Goal: Transaction & Acquisition: Download file/media

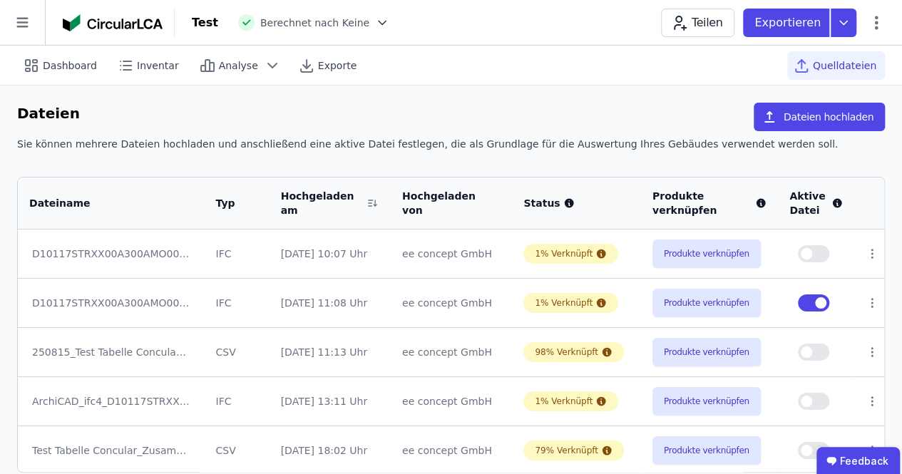
click at [819, 302] on span "button" at bounding box center [820, 302] width 11 height 11
click at [801, 349] on span "button" at bounding box center [806, 352] width 11 height 11
click at [848, 28] on icon at bounding box center [844, 23] width 26 height 29
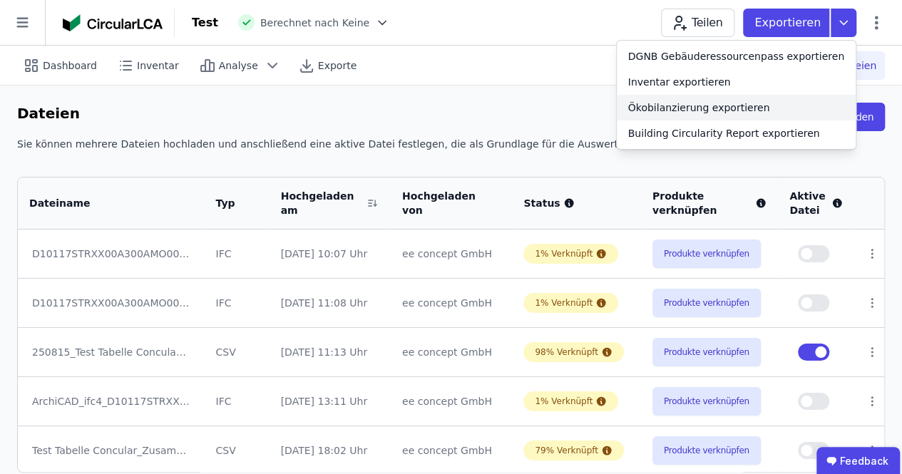
click at [690, 109] on div "Ökobilanzierung exportieren" at bounding box center [699, 108] width 142 height 14
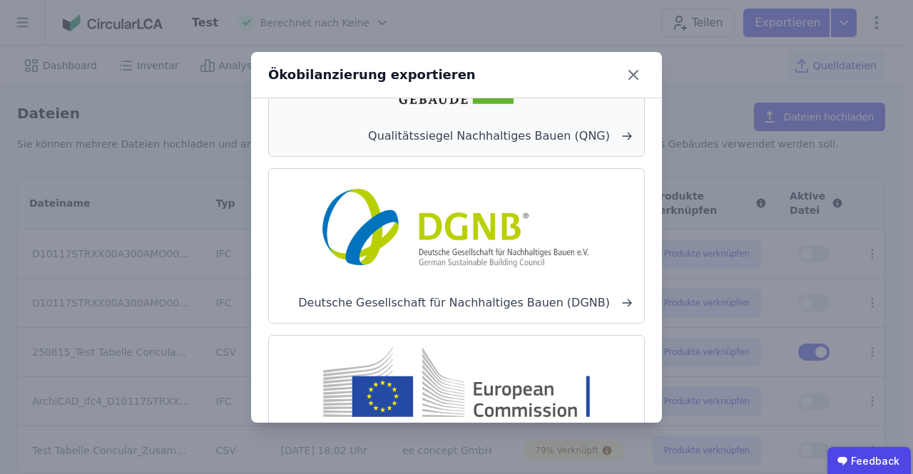
scroll to position [224, 0]
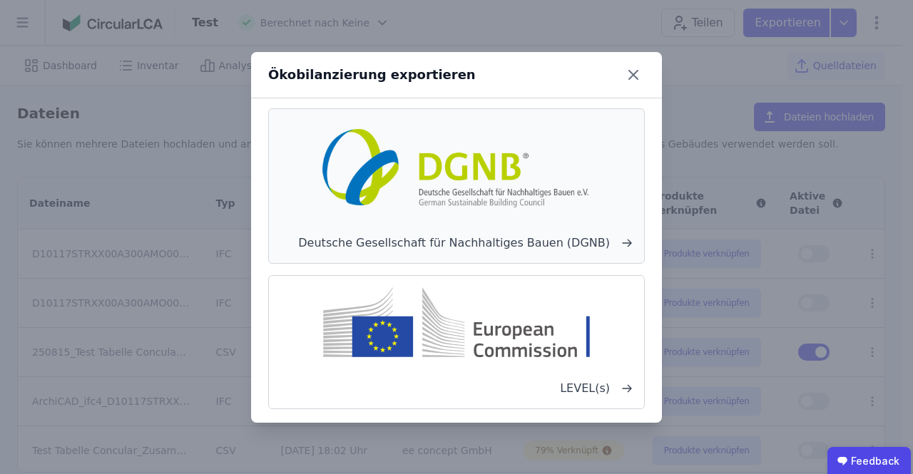
click at [512, 188] on img at bounding box center [456, 165] width 281 height 91
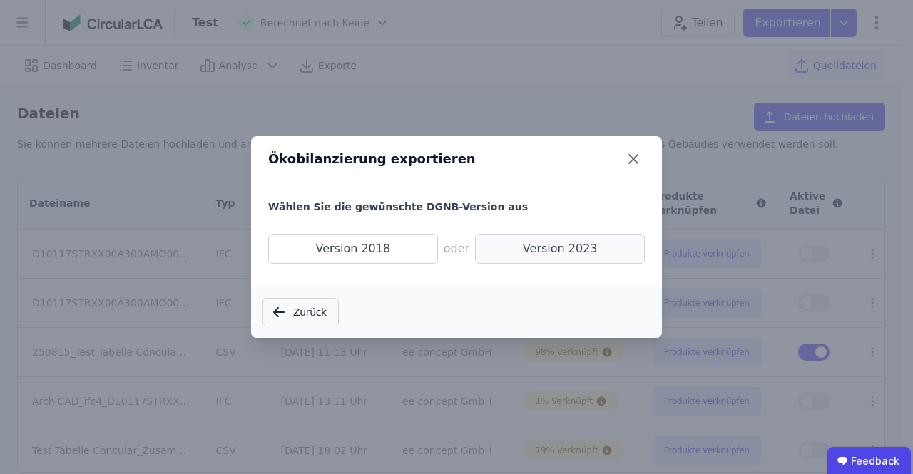
click at [529, 245] on span "Version 2023" at bounding box center [560, 249] width 170 height 30
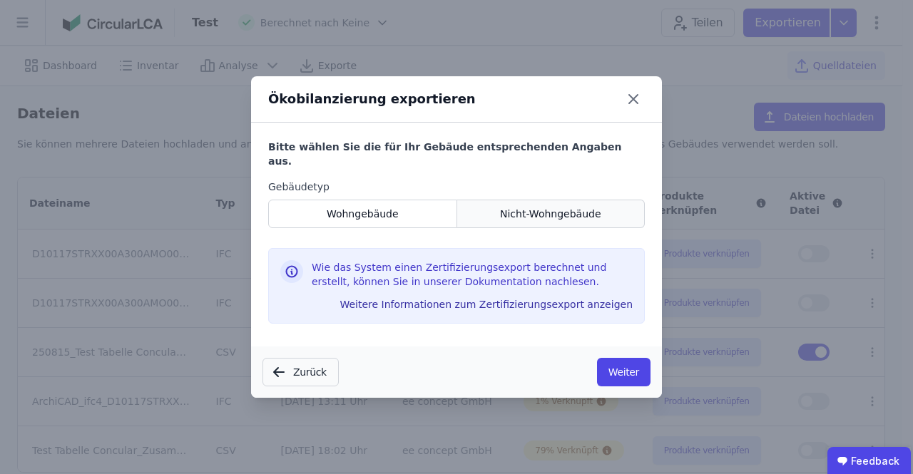
click at [567, 207] on span "Nicht-Wohngebäude" at bounding box center [550, 214] width 101 height 14
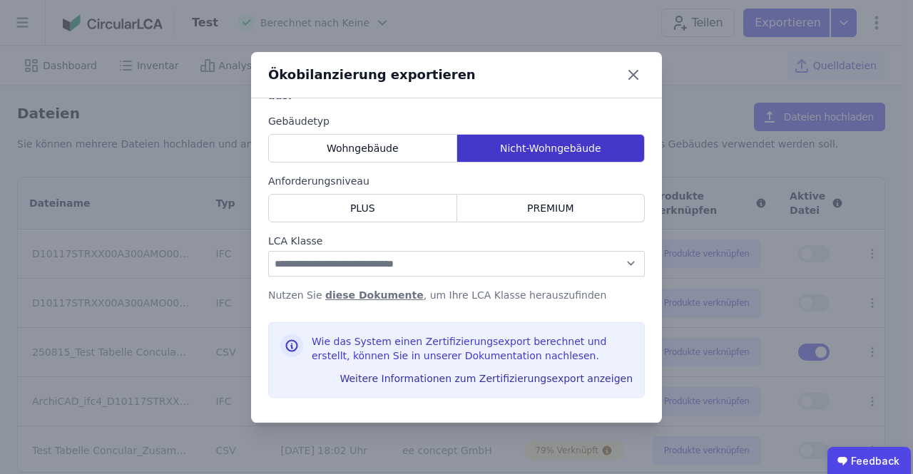
scroll to position [71, 0]
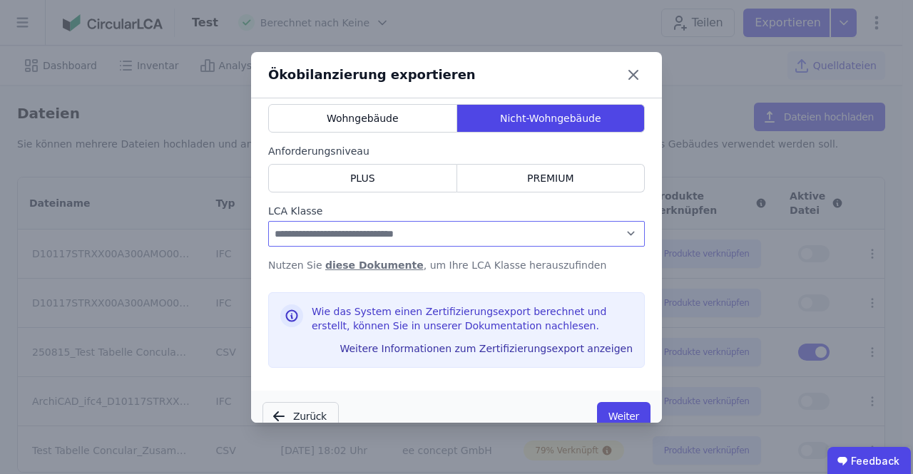
click at [617, 221] on select "**********" at bounding box center [456, 234] width 376 height 26
select select "*"
click at [268, 221] on select "**********" at bounding box center [456, 234] width 376 height 26
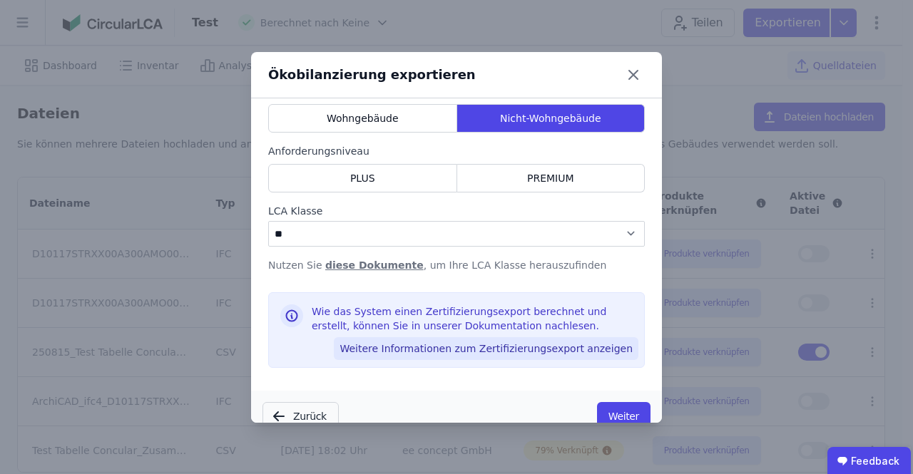
click at [576, 337] on button "Weitere Informationen zum Zertifizierungsexport anzeigen" at bounding box center [486, 348] width 304 height 23
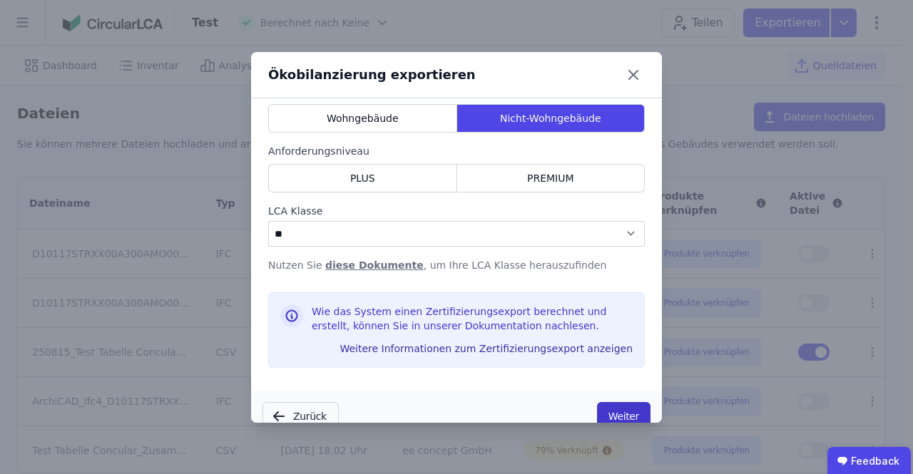
click at [597, 406] on button "Weiter" at bounding box center [623, 416] width 53 height 29
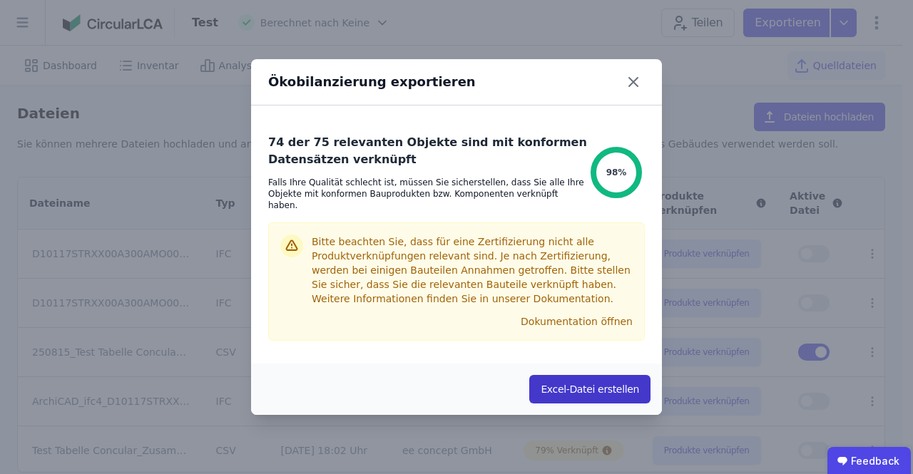
click at [598, 382] on button "Excel-Datei erstellen" at bounding box center [589, 389] width 121 height 29
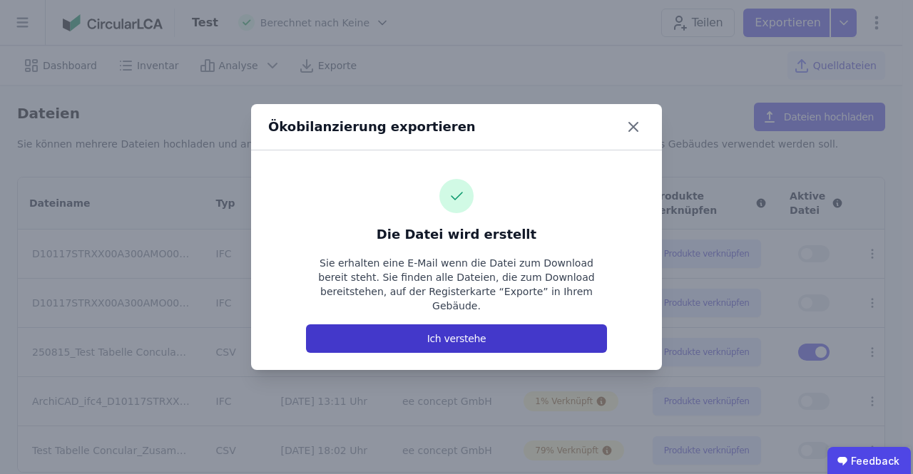
click at [452, 330] on button "Ich verstehe" at bounding box center [456, 338] width 301 height 29
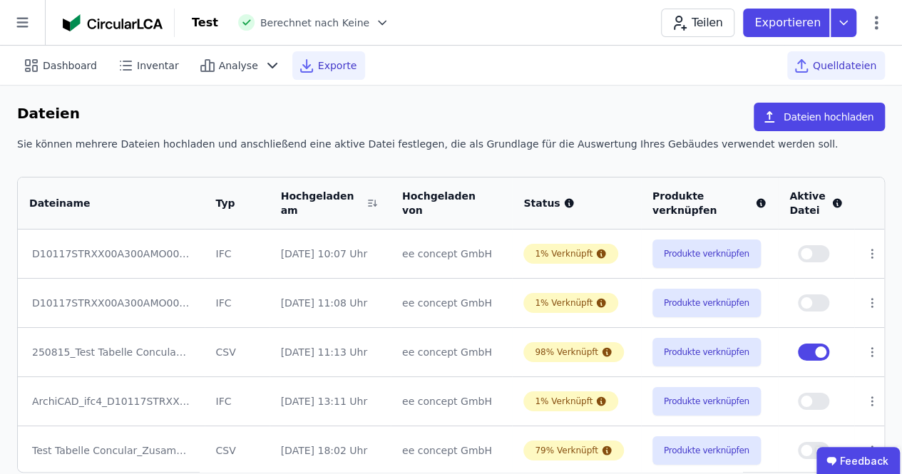
click at [321, 59] on span "Exporte" at bounding box center [337, 65] width 39 height 14
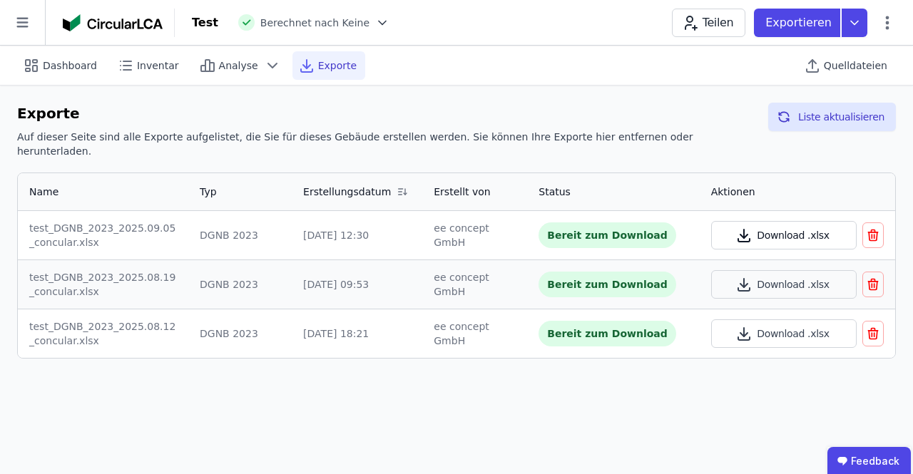
click at [787, 221] on button "Download .xlsx" at bounding box center [784, 235] width 146 height 29
